Goal: Check status: Check status

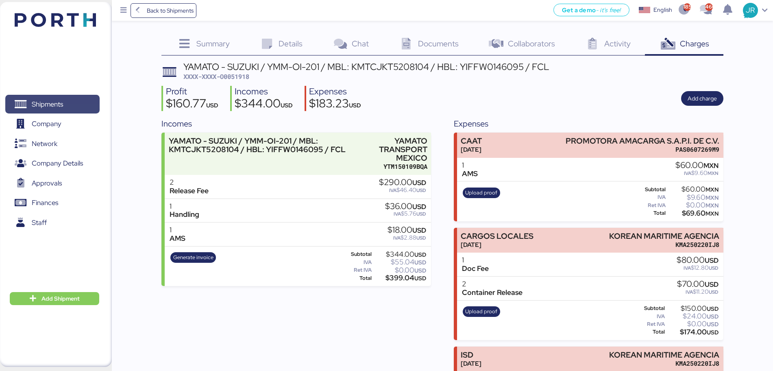
click at [67, 110] on span "Shipments" at bounding box center [52, 104] width 87 height 12
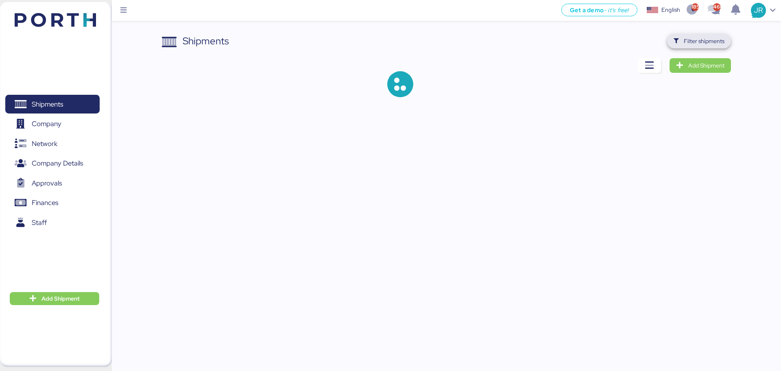
click at [685, 38] on span "Filter shipments" at bounding box center [703, 41] width 41 height 10
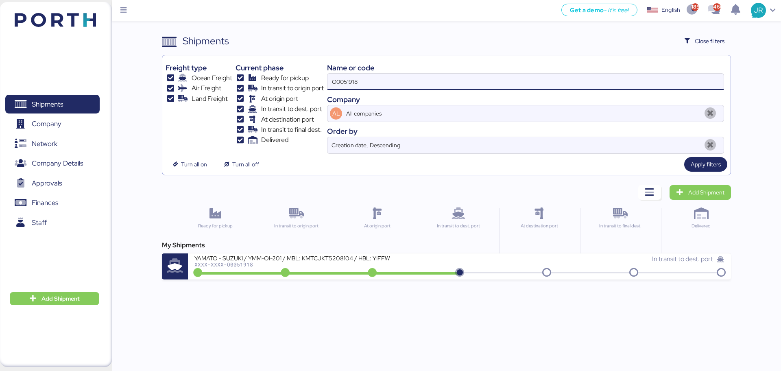
drag, startPoint x: 383, startPoint y: 84, endPoint x: 302, endPoint y: 85, distance: 81.3
click at [302, 85] on div "Freight type Ocean Freight Air Freight Land Freight Current phase Ready for pic…" at bounding box center [445, 106] width 561 height 95
paste input "A0052021"
type input "A0052021"
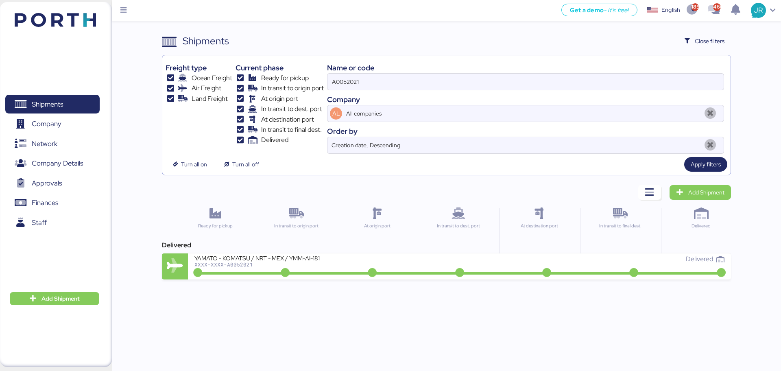
click at [224, 260] on div "YAMATO - KOMATSU / NRT - MEX / YMM-AI-181" at bounding box center [291, 257] width 195 height 7
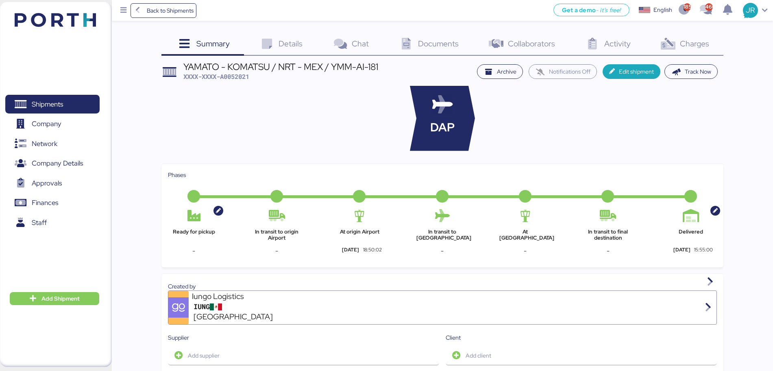
click at [675, 41] on icon at bounding box center [667, 44] width 17 height 12
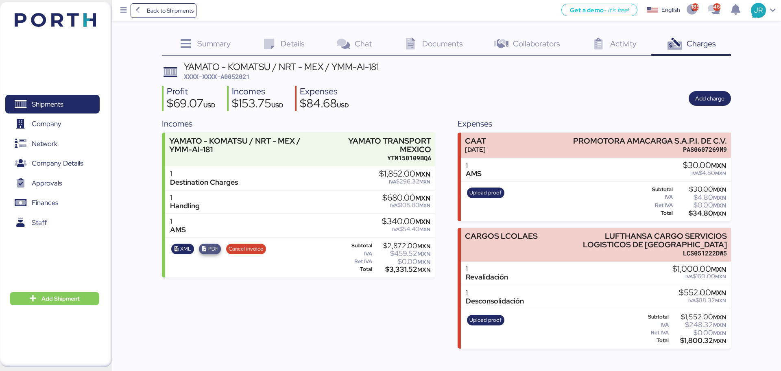
click at [212, 248] on span "PDF" at bounding box center [213, 248] width 10 height 9
click at [185, 247] on span "XML" at bounding box center [185, 248] width 11 height 9
